Goal: Task Accomplishment & Management: Complete application form

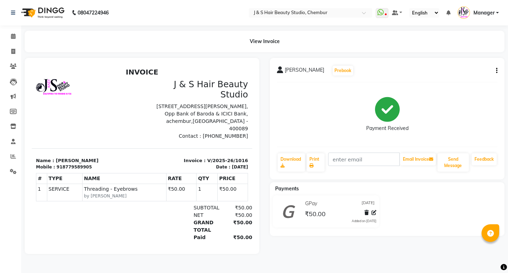
drag, startPoint x: 0, startPoint y: 51, endPoint x: 144, endPoint y: 4, distance: 151.2
click at [144, 4] on nav "08047224946 Select Location × J & S Hair Beauty Studio, Chembur WhatsApp Status…" at bounding box center [254, 12] width 508 height 25
click at [14, 51] on icon at bounding box center [13, 51] width 4 height 5
select select "143"
select select "service"
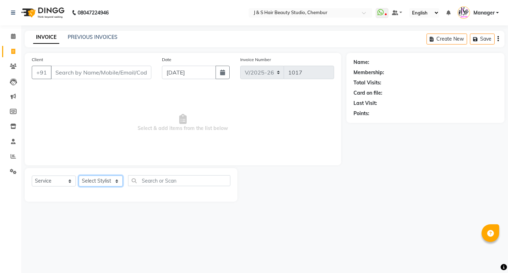
click at [98, 180] on select "Select Stylist" at bounding box center [101, 180] width 44 height 11
select select "4179"
click at [79, 175] on select "Select Stylist Manager [PERSON_NAME] No Preference 1 poonam [PERSON_NAME] Sheet…" at bounding box center [101, 180] width 44 height 11
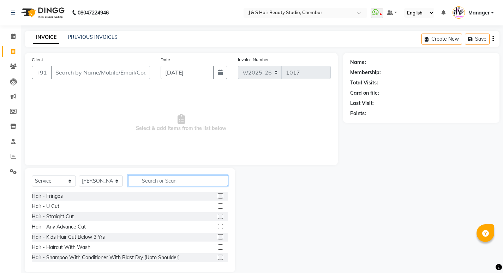
click at [151, 184] on input "text" at bounding box center [178, 180] width 100 height 11
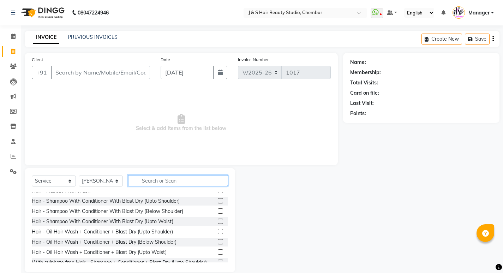
scroll to position [35, 0]
